Goal: Check status: Check status

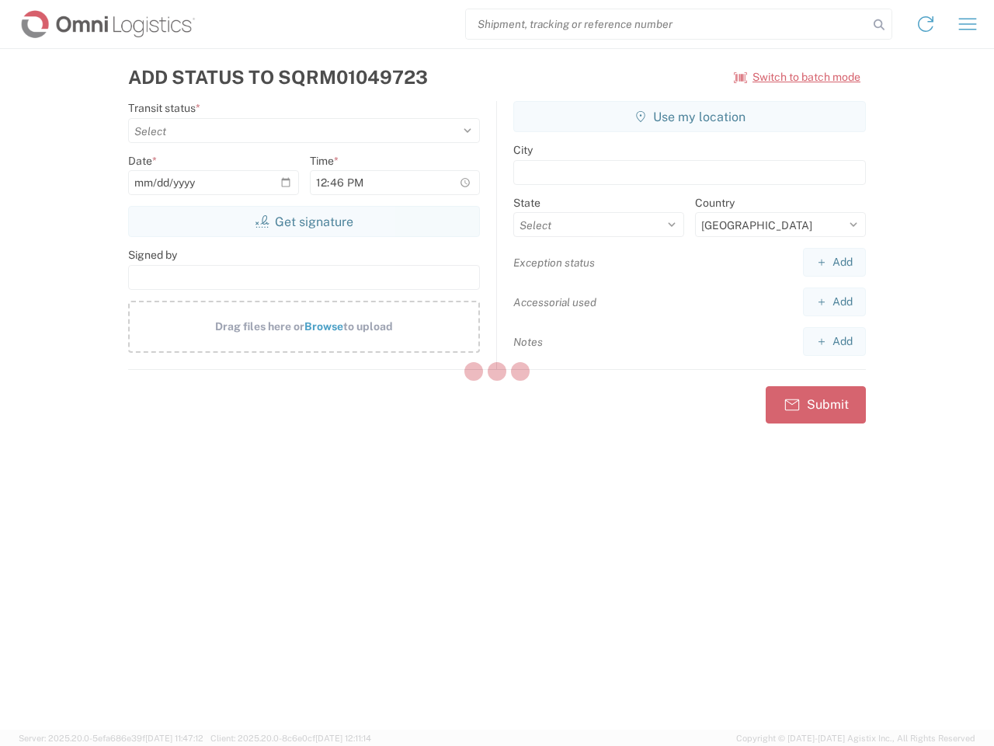
select select "US"
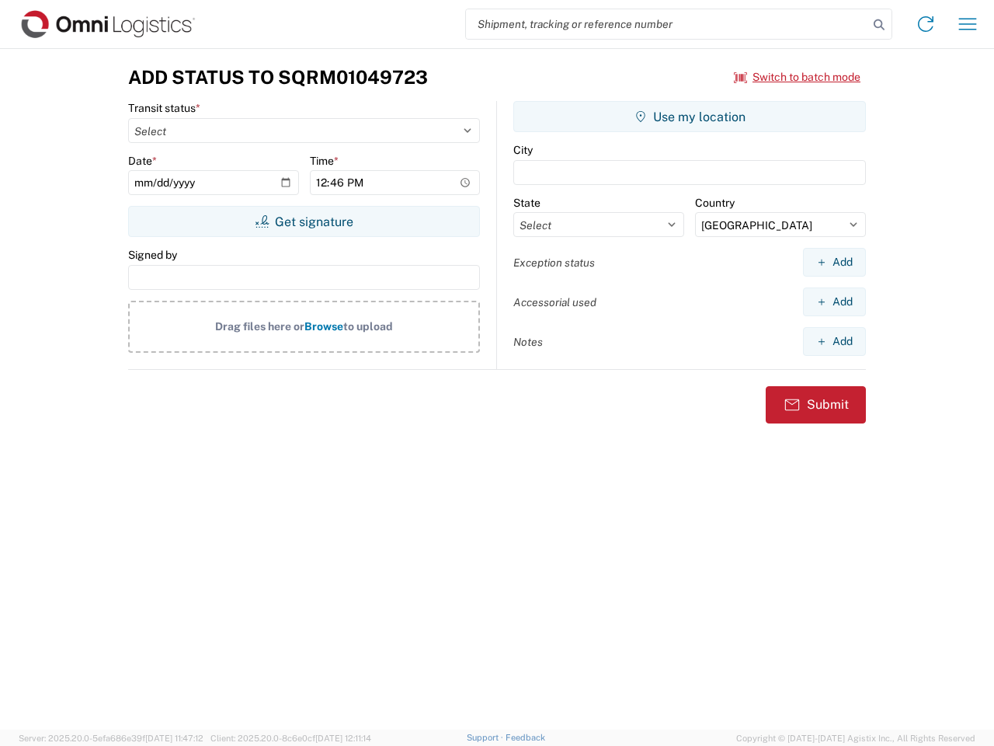
click at [667, 24] on input "search" at bounding box center [667, 24] width 402 height 30
click at [879, 25] on icon at bounding box center [879, 25] width 22 height 22
click at [926, 24] on icon at bounding box center [926, 24] width 25 height 25
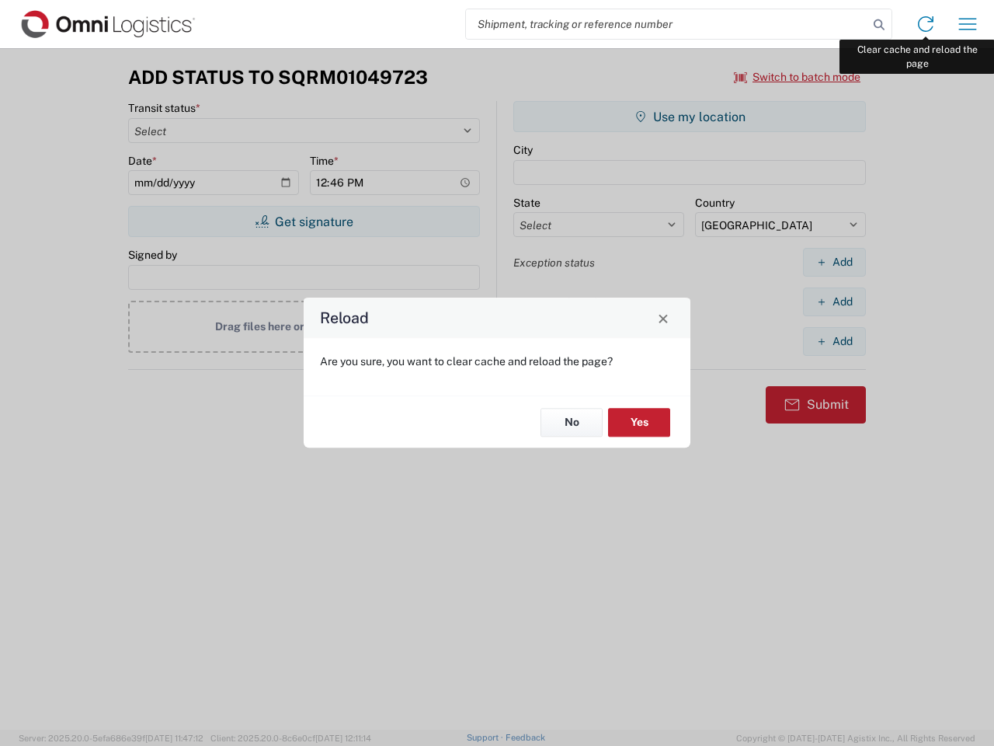
click at [968, 24] on div "Reload Are you sure, you want to clear cache and reload the page? No Yes" at bounding box center [497, 373] width 994 height 746
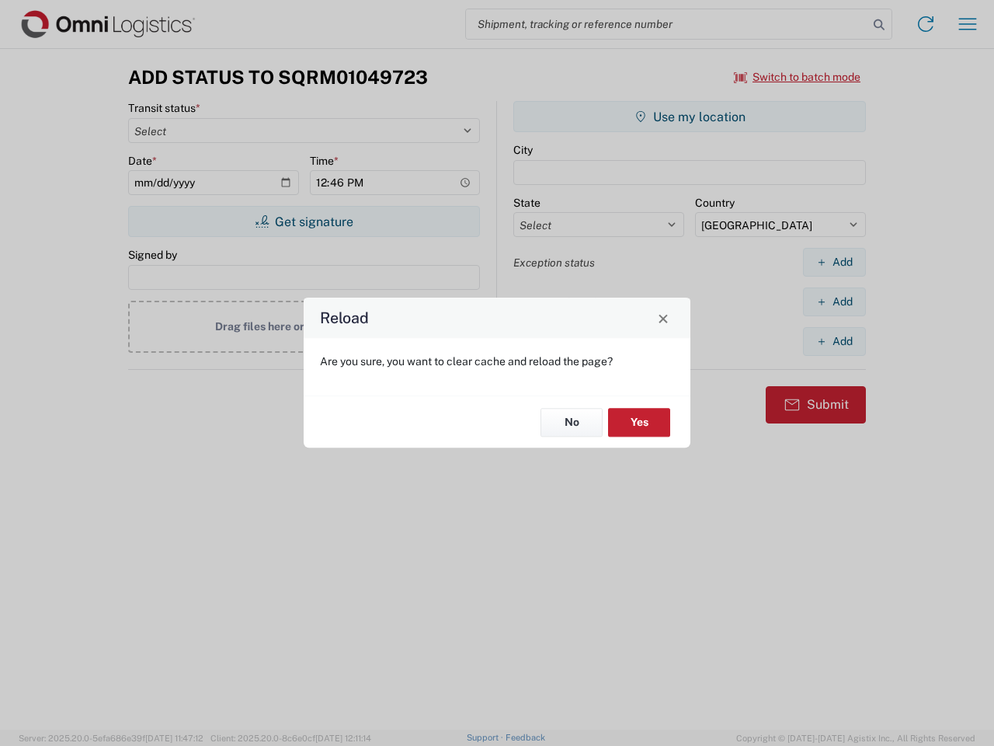
click at [798, 77] on div "Reload Are you sure, you want to clear cache and reload the page? No Yes" at bounding box center [497, 373] width 994 height 746
click at [304, 221] on div "Reload Are you sure, you want to clear cache and reload the page? No Yes" at bounding box center [497, 373] width 994 height 746
click at [690, 117] on div "Reload Are you sure, you want to clear cache and reload the page? No Yes" at bounding box center [497, 373] width 994 height 746
click at [834, 262] on div "Reload Are you sure, you want to clear cache and reload the page? No Yes" at bounding box center [497, 373] width 994 height 746
click at [834, 301] on div "Reload Are you sure, you want to clear cache and reload the page? No Yes" at bounding box center [497, 373] width 994 height 746
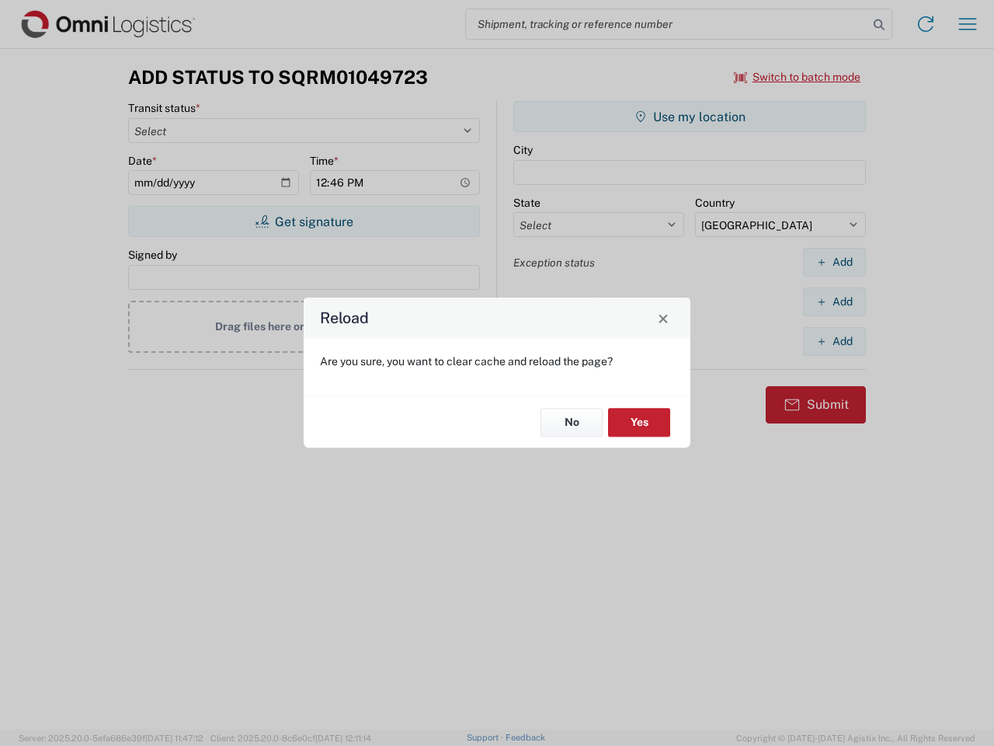
click at [834, 341] on div "Reload Are you sure, you want to clear cache and reload the page? No Yes" at bounding box center [497, 373] width 994 height 746
